Goal: Task Accomplishment & Management: Use online tool/utility

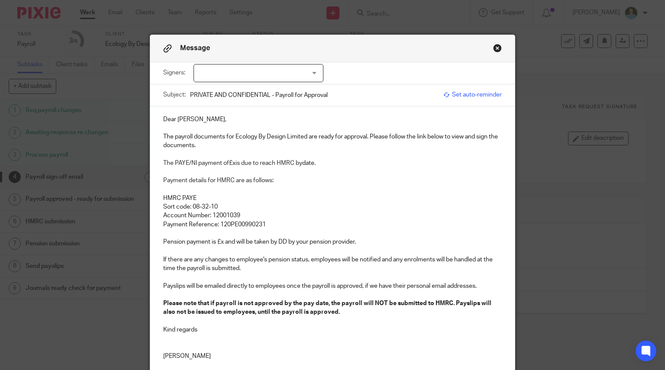
click at [212, 79] on div at bounding box center [258, 73] width 130 height 18
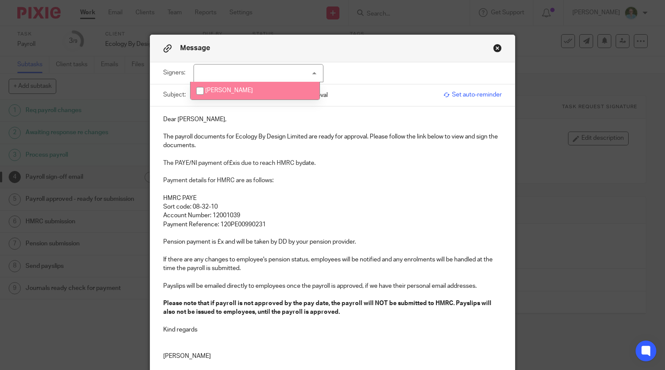
click at [214, 88] on li "[PERSON_NAME]" at bounding box center [254, 91] width 129 height 18
checkbox input "true"
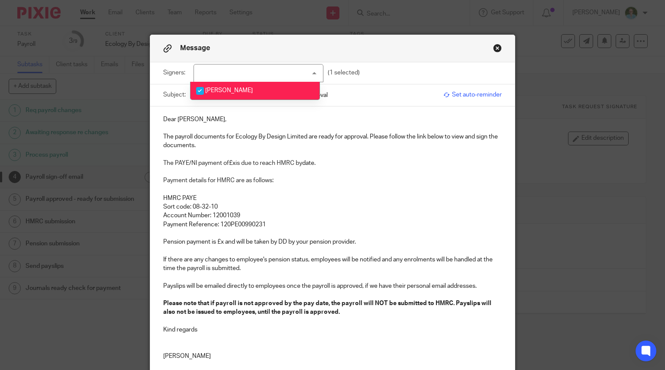
click at [187, 132] on p "The payroll documents for Ecology By Design Limited are ready for approval. Ple…" at bounding box center [332, 141] width 339 height 18
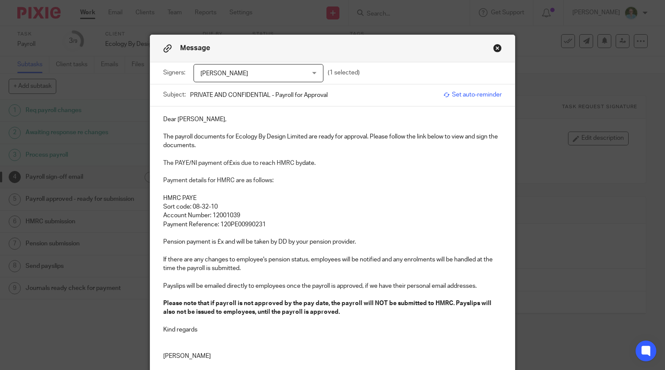
click at [200, 118] on p "Dear Benjamin," at bounding box center [332, 119] width 339 height 9
drag, startPoint x: 172, startPoint y: 136, endPoint x: 190, endPoint y: 145, distance: 20.7
click at [171, 136] on p "The payroll documents for Ecology By Design Limited are ready for approval. Ple…" at bounding box center [332, 141] width 339 height 18
click at [163, 164] on span "The PAYE/NI payment of" at bounding box center [196, 163] width 66 height 6
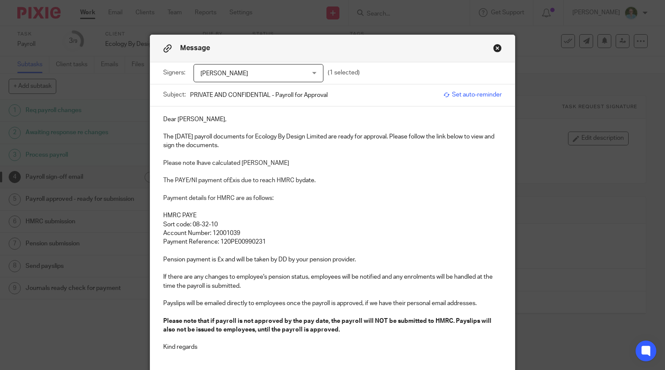
click at [195, 164] on span "Please note Ihave calculated Anna Spence" at bounding box center [226, 163] width 126 height 6
drag, startPoint x: 240, startPoint y: 162, endPoint x: 211, endPoint y: 164, distance: 28.7
click at [211, 164] on span "Please note I have calculated Anna Spence" at bounding box center [226, 163] width 127 height 6
click at [278, 163] on p "Please note I have entered Anna Spence" at bounding box center [332, 163] width 339 height 9
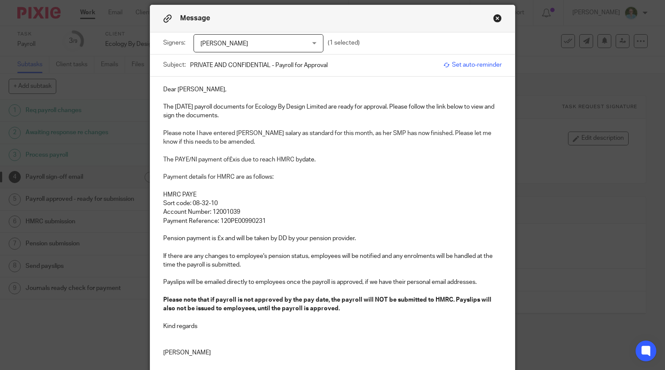
scroll to position [43, 0]
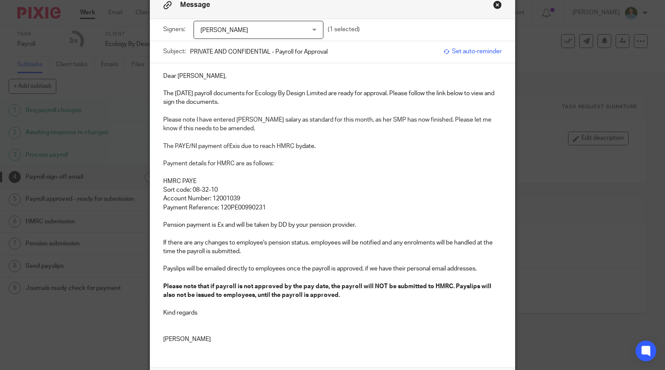
click at [232, 151] on p at bounding box center [332, 155] width 339 height 9
click at [235, 143] on span "is due to reach HMRC by" at bounding box center [268, 146] width 67 height 6
drag, startPoint x: 347, startPoint y: 146, endPoint x: 328, endPoint y: 145, distance: 18.6
click at [328, 145] on p "The PAYE/NI payment of £24,433.38 is due to reach HMRC by date." at bounding box center [332, 146] width 339 height 9
click at [274, 205] on p "Payment Reference: 120PE00990231" at bounding box center [332, 207] width 339 height 9
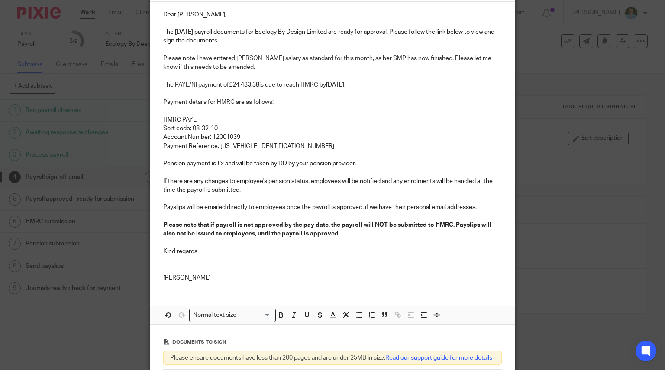
scroll to position [130, 0]
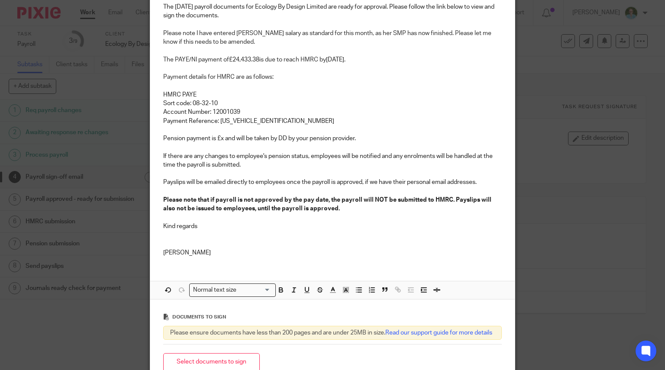
click at [220, 136] on p "Pension payment is £x and will be taken by DD by your pension provider." at bounding box center [332, 138] width 339 height 9
click at [219, 239] on p at bounding box center [332, 243] width 339 height 9
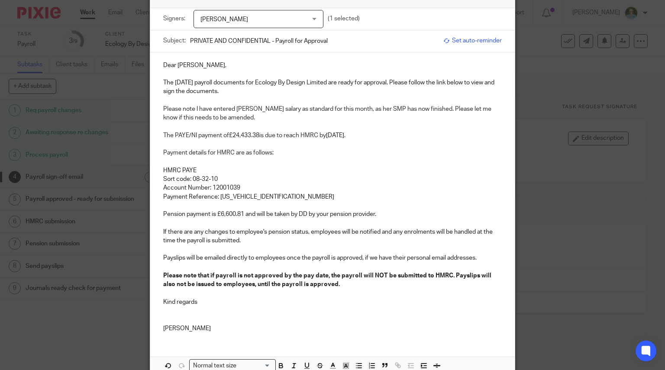
scroll to position [0, 0]
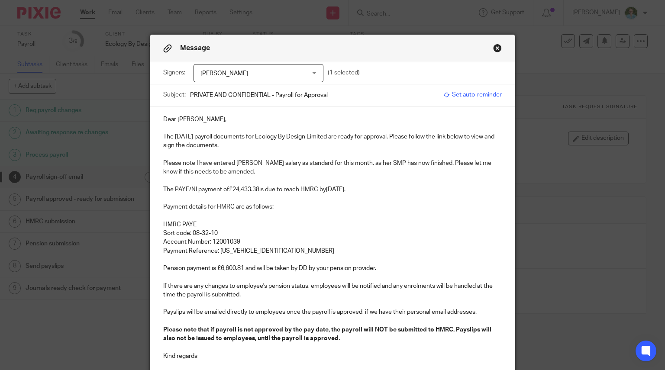
click at [233, 179] on p at bounding box center [332, 180] width 339 height 9
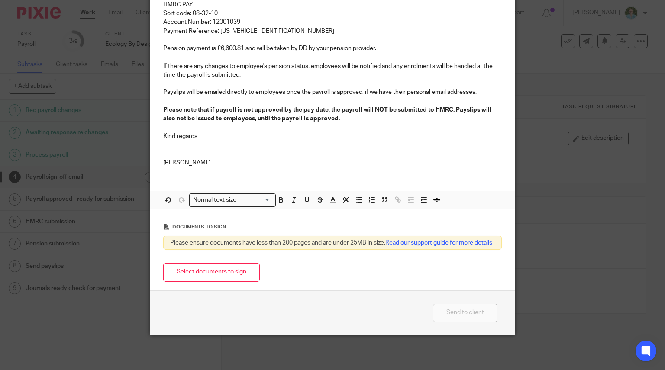
scroll to position [227, 0]
click at [226, 276] on button "Select documents to sign" at bounding box center [211, 272] width 97 height 19
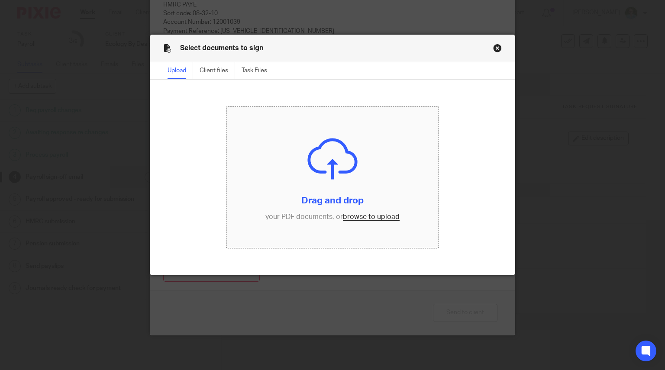
click at [329, 193] on input "file" at bounding box center [332, 177] width 212 height 142
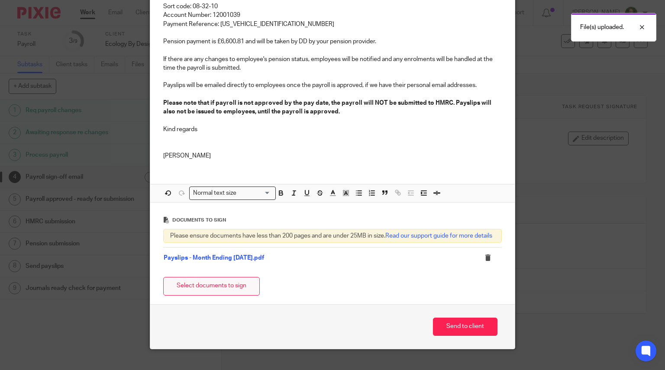
click at [226, 292] on button "Select documents to sign" at bounding box center [211, 286] width 97 height 19
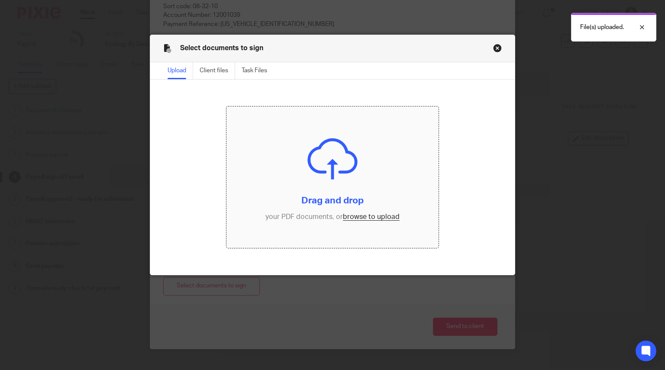
click at [315, 169] on input "file" at bounding box center [332, 177] width 212 height 142
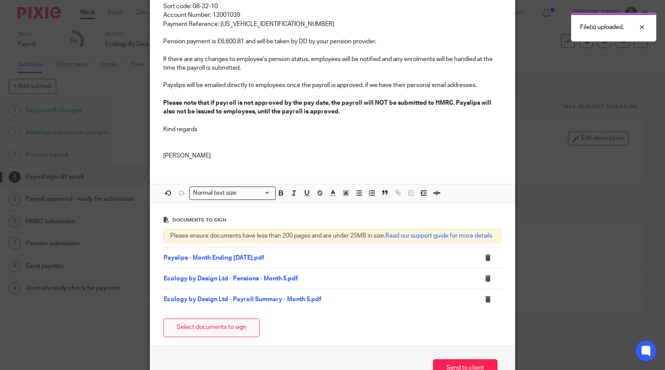
click at [235, 335] on button "Select documents to sign" at bounding box center [211, 328] width 97 height 19
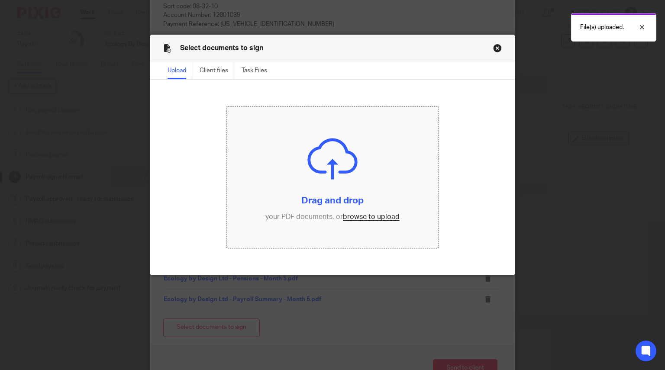
click at [312, 193] on input "file" at bounding box center [332, 177] width 212 height 142
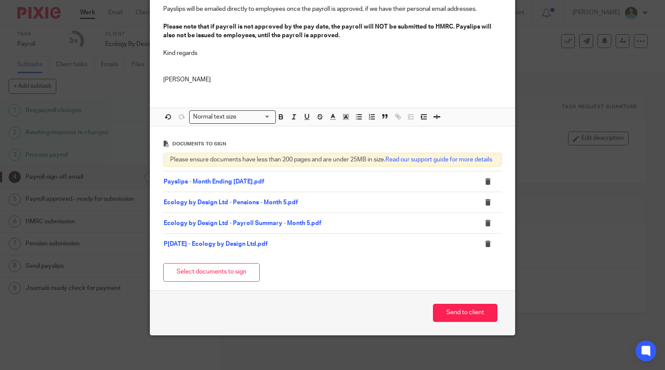
scroll to position [310, 0]
click at [460, 310] on button "Send to client" at bounding box center [465, 313] width 64 height 19
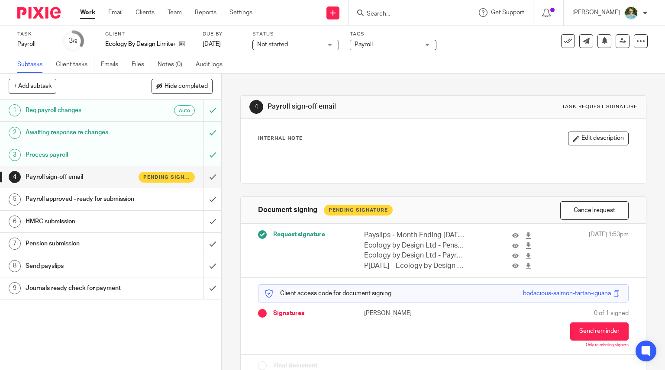
click at [34, 11] on img at bounding box center [38, 13] width 43 height 12
